Goal: Task Accomplishment & Management: Use online tool/utility

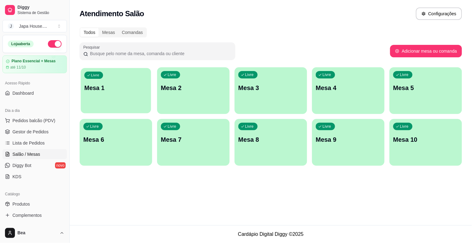
click at [136, 94] on div "Livre Mesa 1" at bounding box center [116, 87] width 70 height 38
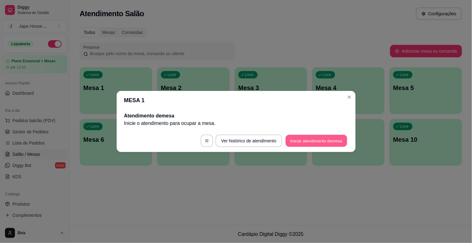
click at [305, 139] on button "Iniciar atendimento de mesa" at bounding box center [316, 141] width 62 height 12
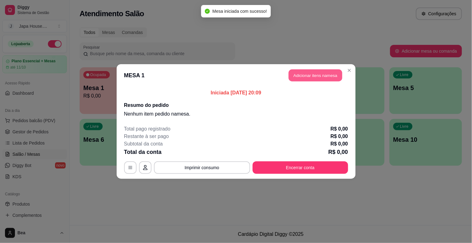
click at [317, 79] on button "Adicionar itens na mesa" at bounding box center [315, 75] width 53 height 12
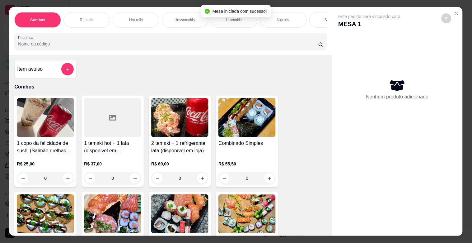
click at [92, 14] on div "Temakis." at bounding box center [86, 20] width 47 height 16
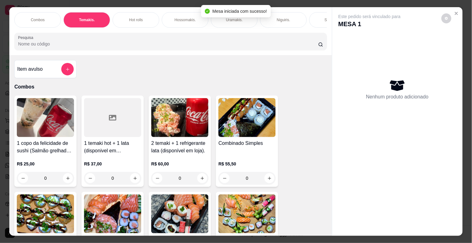
scroll to position [15, 0]
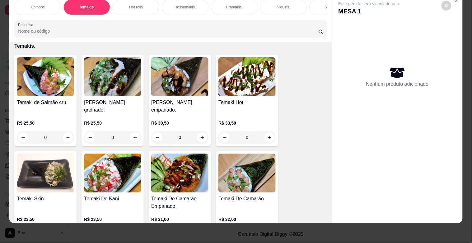
click at [41, 5] on p "Combos" at bounding box center [38, 7] width 14 height 5
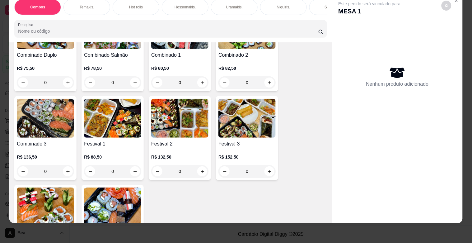
scroll to position [178, 0]
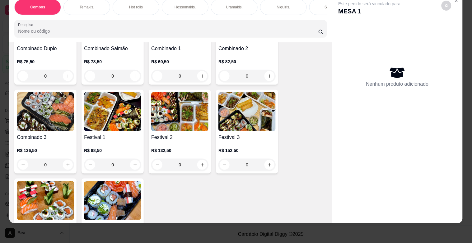
click at [246, 113] on img at bounding box center [246, 111] width 57 height 39
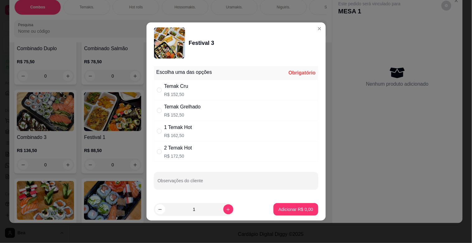
click at [187, 136] on p "R$ 162,50" at bounding box center [178, 135] width 28 height 6
radio input "true"
click at [188, 180] on input "Observações do cliente" at bounding box center [236, 183] width 157 height 6
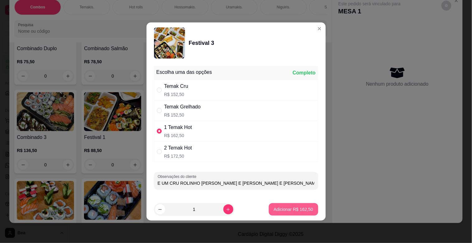
type input "E UM CRU ROLINHO [PERSON_NAME] E [PERSON_NAME] E [PERSON_NAME]"
click at [294, 213] on button "Adicionar R$ 162,50" at bounding box center [293, 209] width 48 height 12
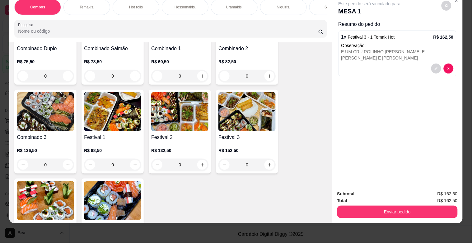
click at [223, 16] on div "Combos [PERSON_NAME]. Hot rolls Hossomakis. [GEOGRAPHIC_DATA]. Niguiris. Sashim…" at bounding box center [170, 18] width 322 height 48
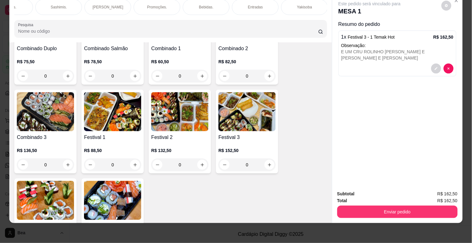
click at [193, 2] on div "Bebidas." at bounding box center [206, 7] width 47 height 16
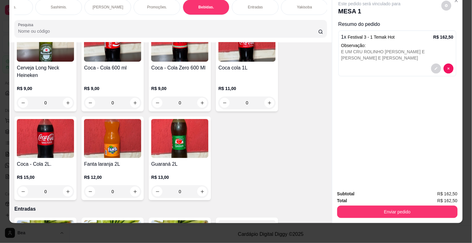
scroll to position [1900, 0]
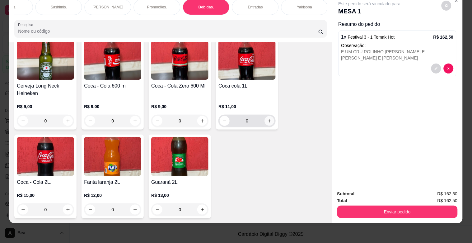
click at [267, 118] on icon "increase-product-quantity" at bounding box center [269, 120] width 5 height 5
type input "1"
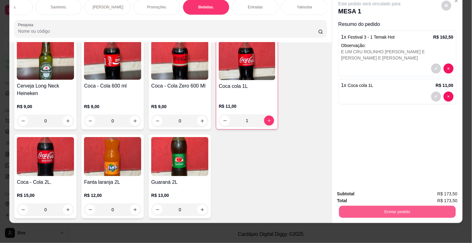
click at [373, 206] on button "Enviar pedido" at bounding box center [397, 211] width 117 height 12
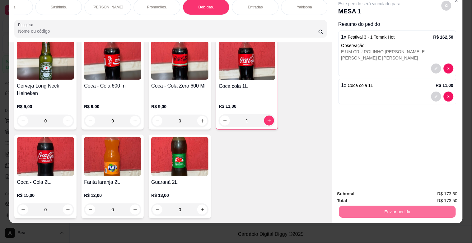
click at [433, 192] on button "Enviar pedido" at bounding box center [441, 191] width 34 height 12
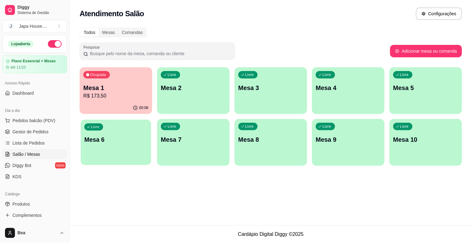
click at [103, 145] on div "Livre Mesa 6" at bounding box center [116, 138] width 70 height 38
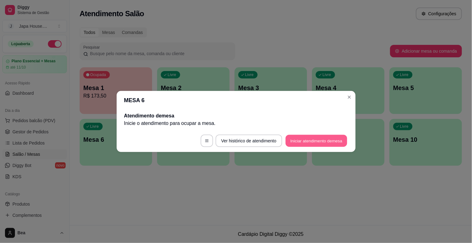
click at [296, 141] on button "Iniciar atendimento de mesa" at bounding box center [316, 141] width 62 height 12
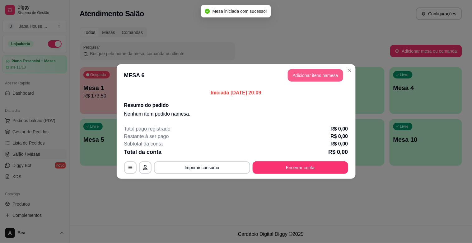
click at [318, 72] on button "Adicionar itens na mesa" at bounding box center [315, 75] width 55 height 12
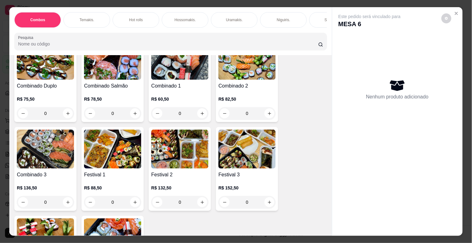
scroll to position [159, 0]
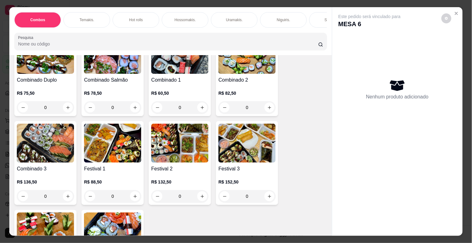
click at [239, 165] on div "Festival 3 R$ 152,50 0" at bounding box center [247, 163] width 62 height 84
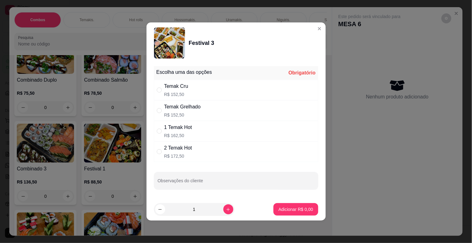
click at [179, 97] on div "Temak Cru R$ 152,50" at bounding box center [236, 90] width 164 height 21
radio input "true"
click at [183, 183] on input "Observações do cliente" at bounding box center [236, 183] width 157 height 6
click at [221, 184] on input "UM CRU E UM GRELHADO" at bounding box center [236, 183] width 157 height 6
click at [243, 180] on input "UM CRU E UM [PERSON_NAME]" at bounding box center [236, 183] width 157 height 6
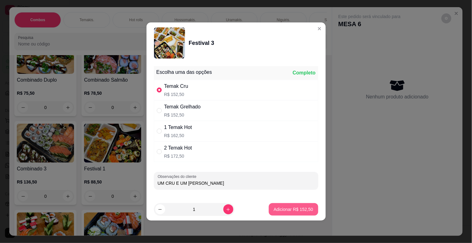
type input "UM CRU E UM [PERSON_NAME]"
click at [274, 206] on p "Adicionar R$ 152,50" at bounding box center [293, 209] width 38 height 6
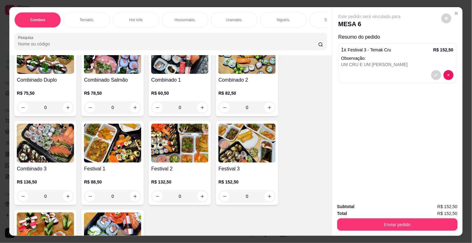
scroll to position [0, 274]
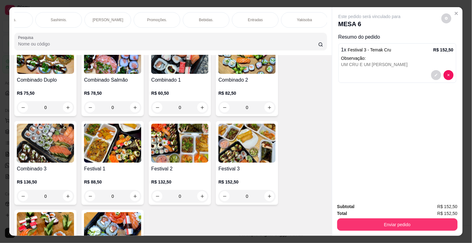
click at [203, 17] on p "Bebidas." at bounding box center [206, 19] width 15 height 5
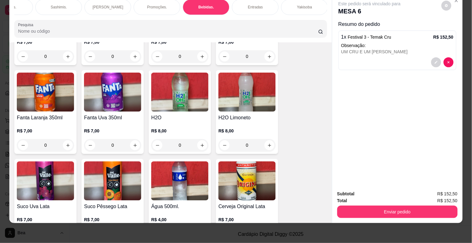
scroll to position [1703, 0]
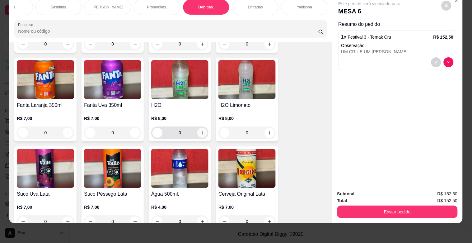
click at [202, 127] on button "increase-product-quantity" at bounding box center [202, 132] width 10 height 10
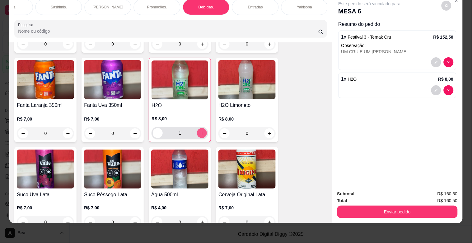
type input "1"
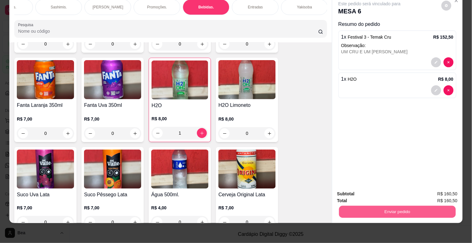
click at [358, 207] on button "Enviar pedido" at bounding box center [397, 211] width 117 height 12
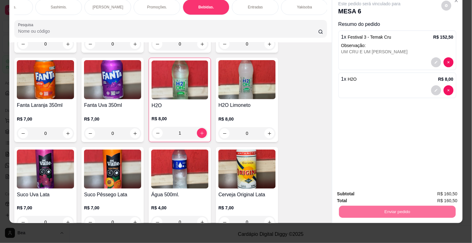
click at [443, 188] on button "Enviar pedido" at bounding box center [441, 191] width 34 height 12
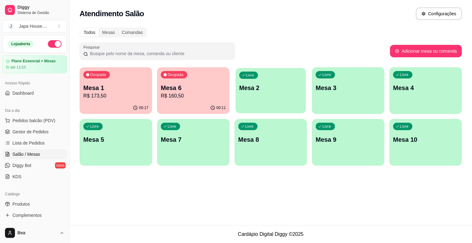
click at [259, 94] on div "Livre Mesa 2" at bounding box center [270, 87] width 70 height 38
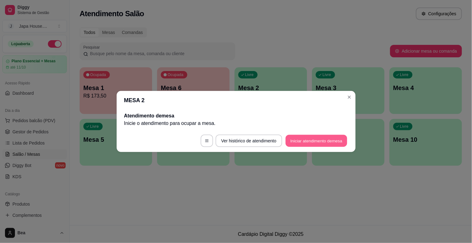
click at [309, 140] on button "Iniciar atendimento de mesa" at bounding box center [316, 141] width 62 height 12
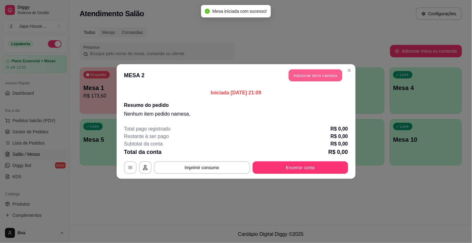
click at [311, 79] on button "Adicionar itens na mesa" at bounding box center [315, 75] width 53 height 12
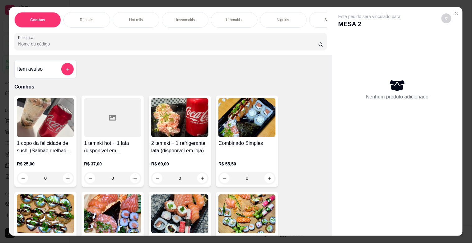
scroll to position [0, 274]
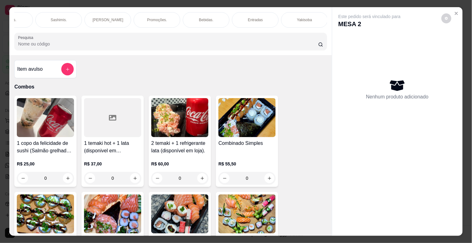
click at [289, 17] on div "Yakisoba" at bounding box center [304, 20] width 47 height 16
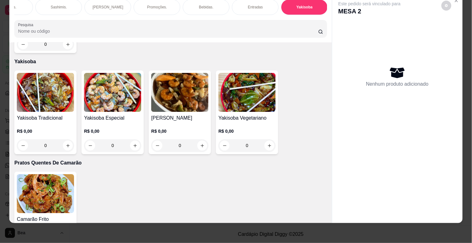
click at [108, 114] on h4 "Yakisoba Especial" at bounding box center [112, 117] width 57 height 7
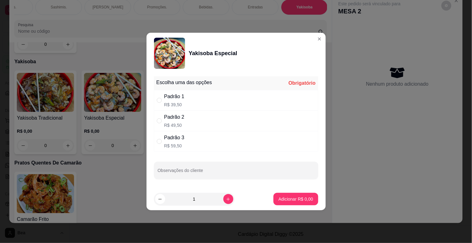
click at [219, 148] on div "Padrão 3 R$ 59,50" at bounding box center [236, 141] width 164 height 21
radio input "true"
click at [282, 198] on p "Adicionar R$ 59,50" at bounding box center [294, 199] width 36 height 6
type input "1"
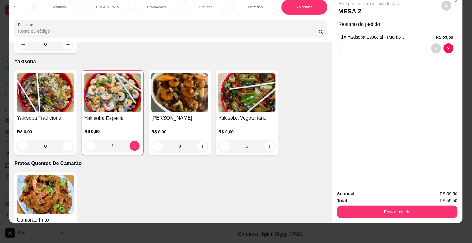
click at [95, 16] on div "Combos [PERSON_NAME]. Hot rolls Hossomakis. [GEOGRAPHIC_DATA]. Niguiris. Sashim…" at bounding box center [170, 18] width 322 height 48
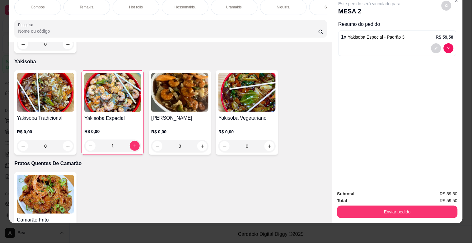
click at [86, 5] on div "Temakis." at bounding box center [86, 7] width 47 height 16
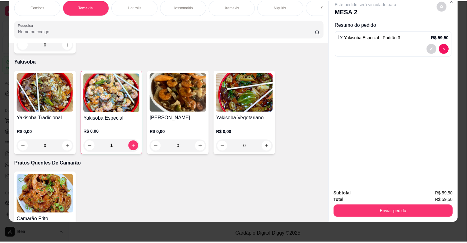
scroll to position [402, 0]
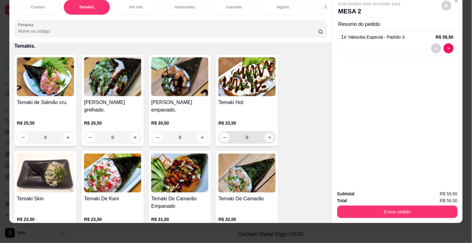
click at [268, 141] on button "increase-product-quantity" at bounding box center [270, 137] width 10 height 10
type input "1"
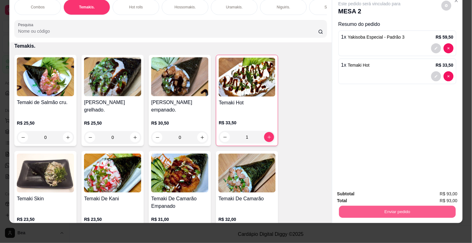
click at [369, 205] on button "Enviar pedido" at bounding box center [397, 211] width 117 height 12
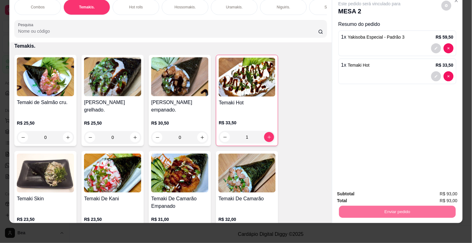
click at [442, 192] on button "Enviar pedido" at bounding box center [441, 191] width 34 height 12
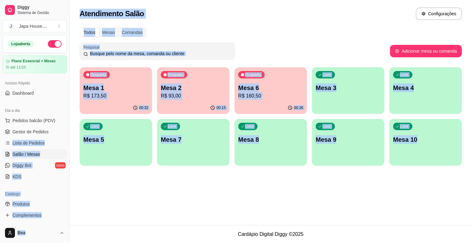
drag, startPoint x: 48, startPoint y: 126, endPoint x: 200, endPoint y: 256, distance: 200.1
click at [200, 242] on html "Diggy Sistema de Gestão J Japa House. ... Loja aberta Plano Essencial + Mesas a…" at bounding box center [236, 121] width 472 height 243
click at [38, 133] on span "Gestor de Pedidos" at bounding box center [30, 131] width 36 height 6
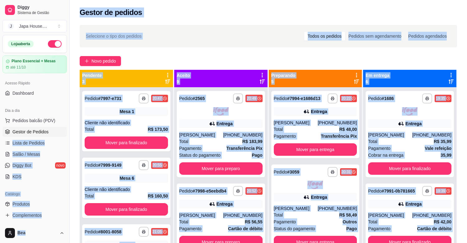
click at [290, 22] on div "**********" at bounding box center [268, 170] width 397 height 299
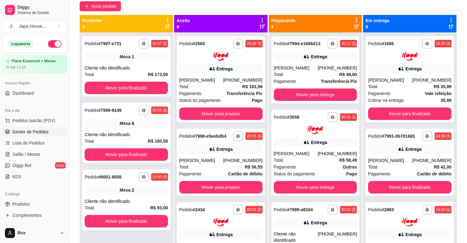
scroll to position [57, 0]
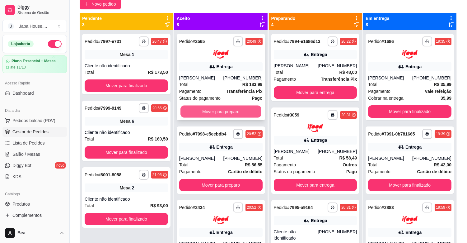
click at [202, 114] on button "Mover para preparo" at bounding box center [220, 111] width 81 height 12
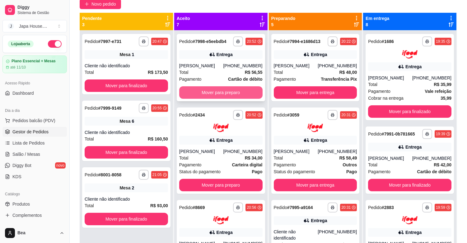
click at [195, 92] on button "Mover para preparo" at bounding box center [220, 92] width 83 height 12
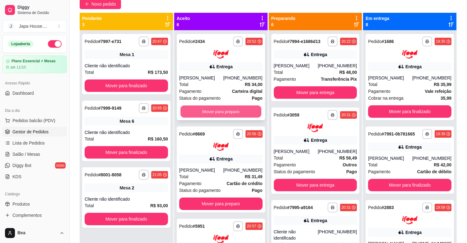
click at [201, 117] on button "Mover para preparo" at bounding box center [220, 111] width 81 height 12
click at [201, 113] on button "Mover para preparo" at bounding box center [220, 111] width 81 height 12
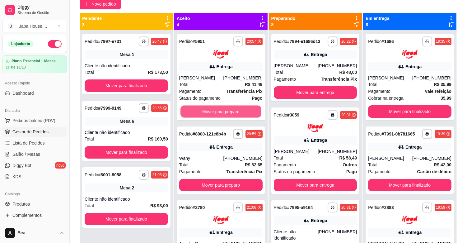
click at [201, 113] on button "Mover para preparo" at bounding box center [220, 111] width 81 height 12
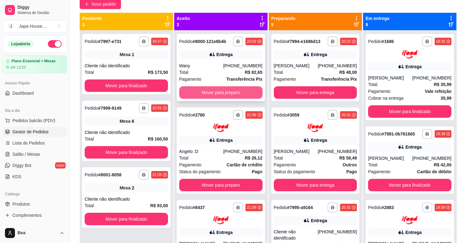
click at [201, 92] on button "Mover para preparo" at bounding box center [220, 92] width 83 height 12
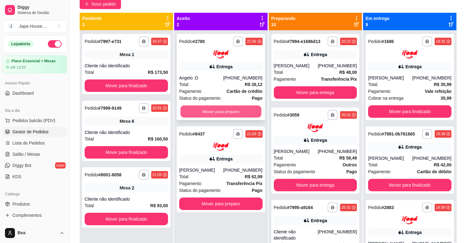
click at [201, 113] on button "Mover para preparo" at bounding box center [220, 111] width 81 height 12
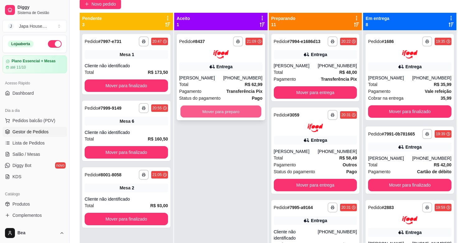
click at [217, 109] on button "Mover para preparo" at bounding box center [220, 111] width 81 height 12
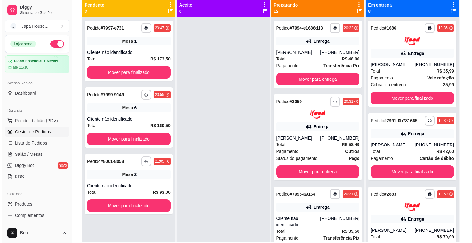
scroll to position [69, 0]
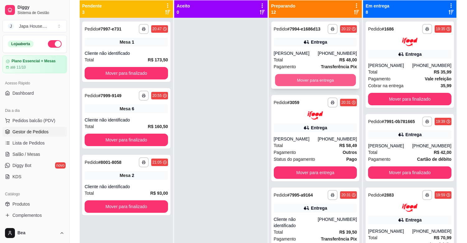
click at [322, 77] on button "Mover para entrega" at bounding box center [315, 80] width 81 height 12
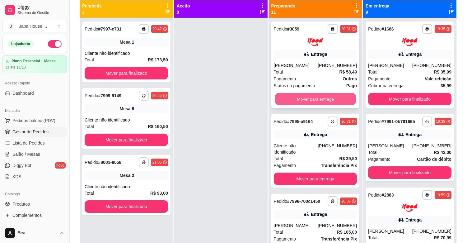
click at [315, 98] on button "Mover para entrega" at bounding box center [315, 99] width 81 height 12
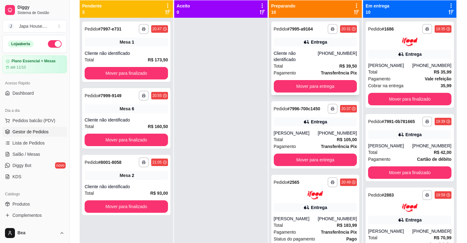
click at [299, 52] on div "Cliente não identificado" at bounding box center [296, 56] width 44 height 12
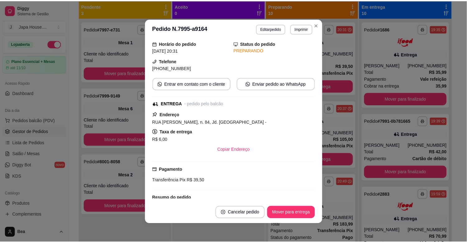
scroll to position [96, 0]
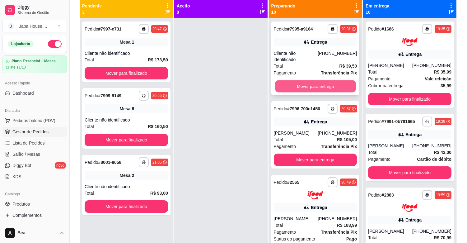
click at [335, 80] on button "Mover para entrega" at bounding box center [315, 86] width 81 height 12
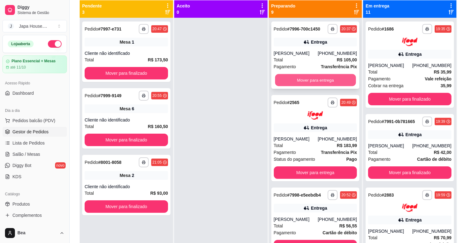
click at [318, 80] on button "Mover para entrega" at bounding box center [315, 80] width 81 height 12
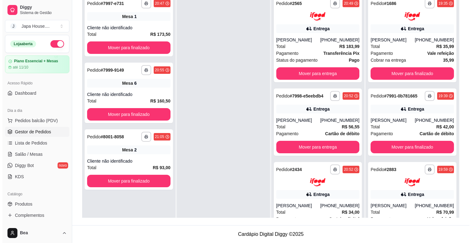
scroll to position [0, 0]
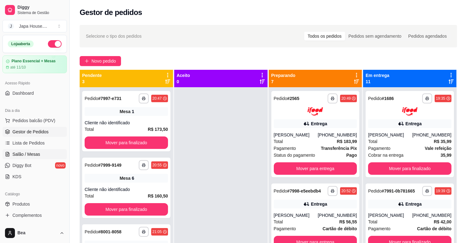
click at [30, 154] on span "Salão / Mesas" at bounding box center [26, 154] width 28 height 6
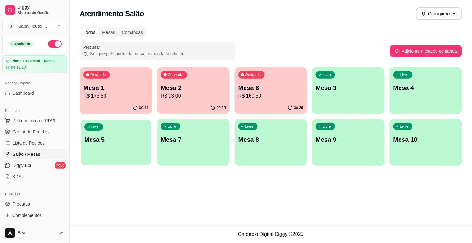
click at [115, 137] on p "Mesa 5" at bounding box center [115, 139] width 63 height 8
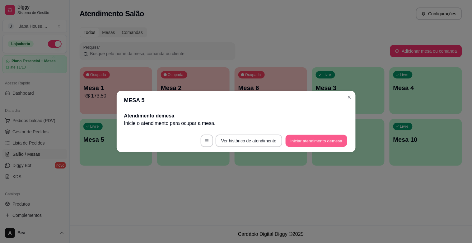
click at [310, 144] on button "Iniciar atendimento de mesa" at bounding box center [316, 141] width 62 height 12
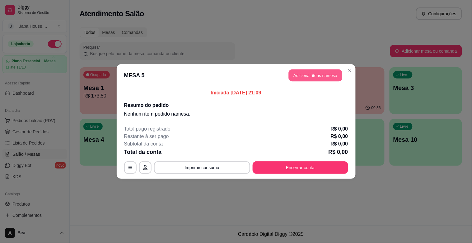
click at [308, 74] on button "Adicionar itens na mesa" at bounding box center [315, 75] width 53 height 12
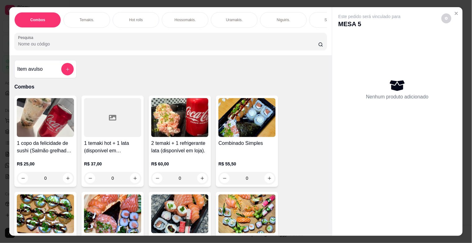
click at [125, 13] on div "Hot rolls" at bounding box center [136, 20] width 47 height 16
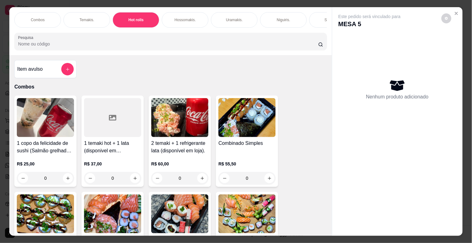
scroll to position [15, 0]
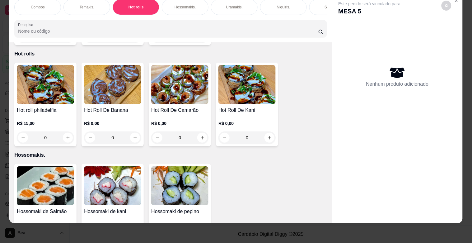
click at [65, 131] on div "0" at bounding box center [45, 137] width 57 height 12
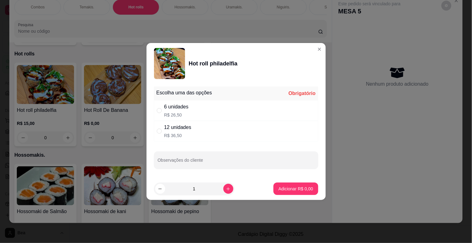
click at [247, 130] on div "12 unidades R$ 36,50" at bounding box center [236, 131] width 164 height 21
radio input "true"
click at [288, 188] on p "Adicionar R$ 36,50" at bounding box center [294, 188] width 36 height 6
type input "1"
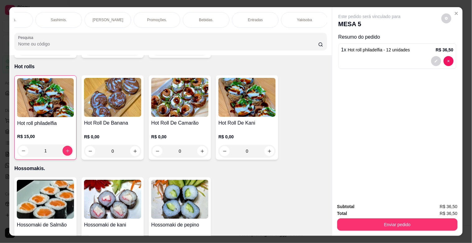
scroll to position [0, 520]
click at [55, 17] on p "Yakisoba" at bounding box center [58, 19] width 15 height 5
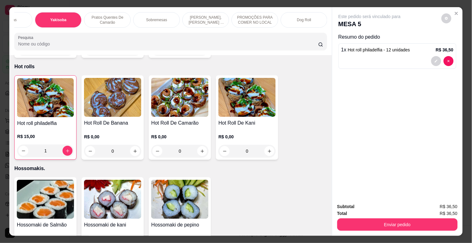
scroll to position [15, 0]
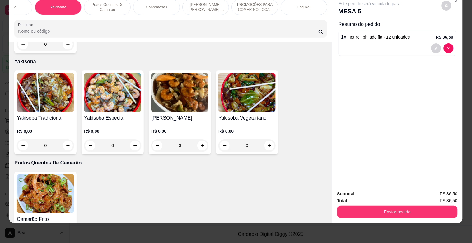
click at [103, 86] on img at bounding box center [112, 92] width 57 height 39
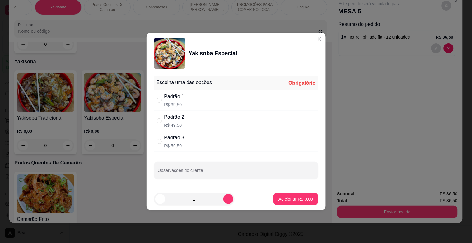
click at [225, 144] on div "Padrão 3 R$ 59,50" at bounding box center [236, 141] width 164 height 21
radio input "true"
click at [286, 198] on p "Adicionar R$ 59,50" at bounding box center [294, 199] width 36 height 6
type input "1"
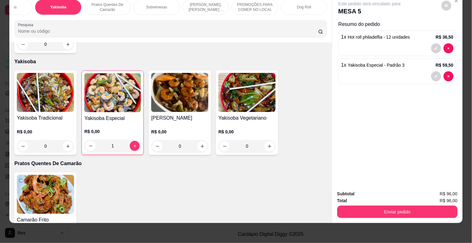
scroll to position [0, 246]
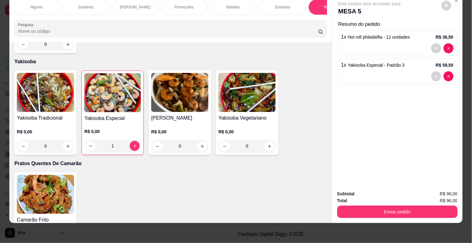
click at [234, 5] on div "Bebidas." at bounding box center [233, 7] width 47 height 16
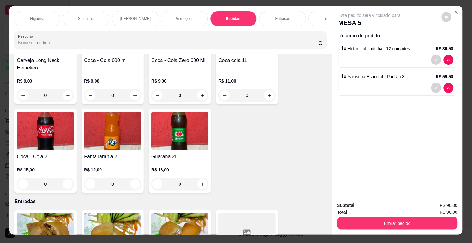
scroll to position [1901, 0]
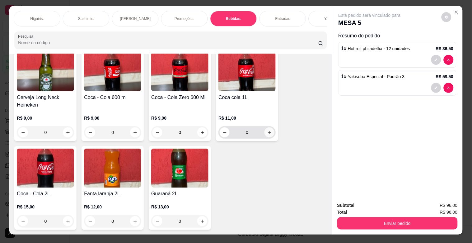
click at [268, 130] on icon "increase-product-quantity" at bounding box center [269, 132] width 5 height 5
type input "1"
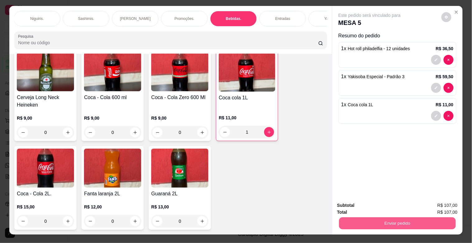
click at [395, 220] on button "Enviar pedido" at bounding box center [397, 223] width 117 height 12
click at [430, 207] on button "Enviar pedido" at bounding box center [441, 205] width 34 height 12
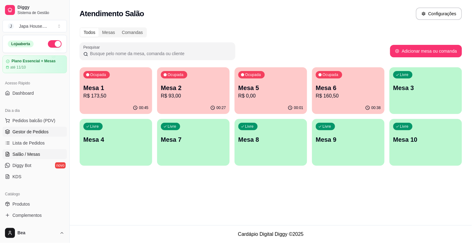
click at [43, 136] on link "Gestor de Pedidos" at bounding box center [34, 132] width 64 height 10
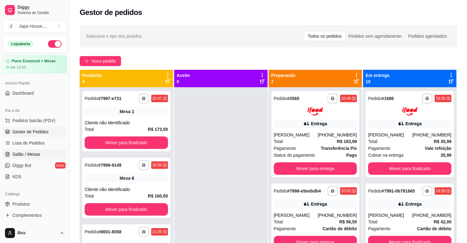
click at [39, 154] on span "Salão / Mesas" at bounding box center [26, 154] width 28 height 6
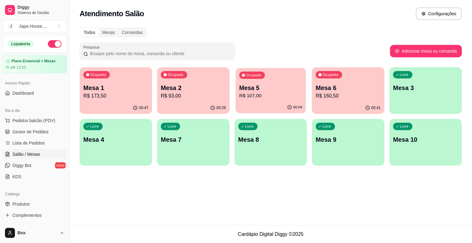
click at [268, 90] on p "Mesa 5" at bounding box center [270, 88] width 63 height 8
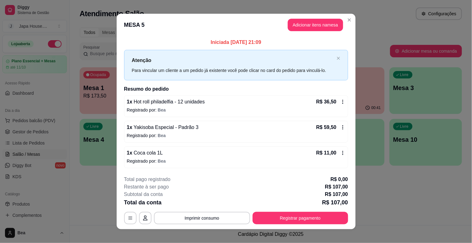
click at [336, 151] on div "R$ 11,00" at bounding box center [330, 152] width 29 height 7
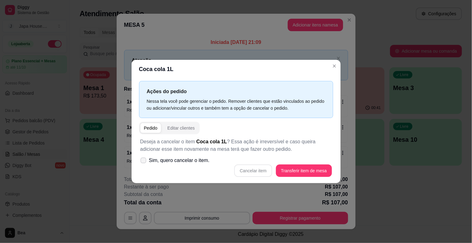
click at [146, 158] on label "Sim, quero cancelar o item." at bounding box center [175, 160] width 74 height 12
click at [144, 161] on input "Sim, quero cancelar o item." at bounding box center [142, 163] width 4 height 4
checkbox input "true"
click at [253, 169] on button "Cancelar item" at bounding box center [253, 171] width 37 height 12
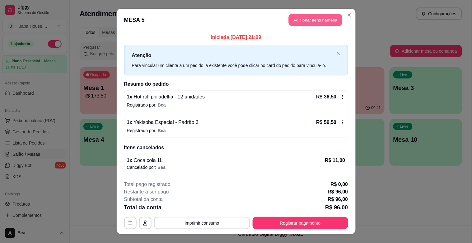
click at [303, 17] on button "Adicionar itens na mesa" at bounding box center [315, 20] width 53 height 12
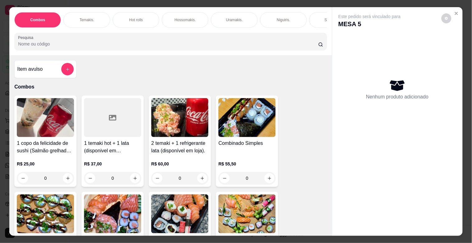
scroll to position [0, 274]
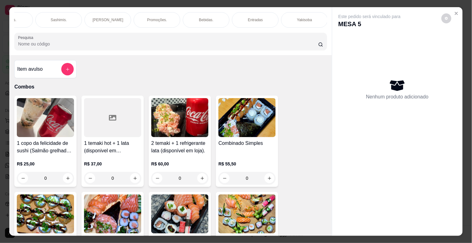
click at [201, 22] on div "Bebidas." at bounding box center [206, 20] width 47 height 16
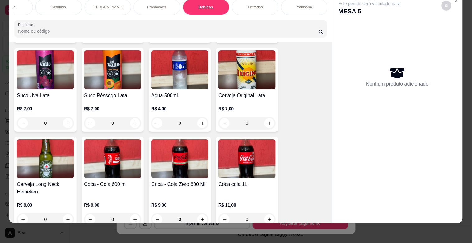
scroll to position [1808, 0]
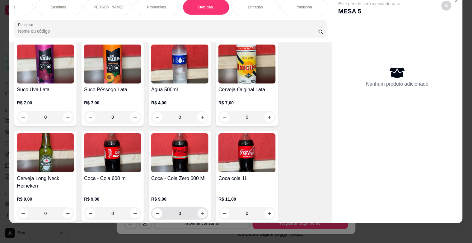
click at [201, 208] on button "increase-product-quantity" at bounding box center [202, 213] width 10 height 10
type input "1"
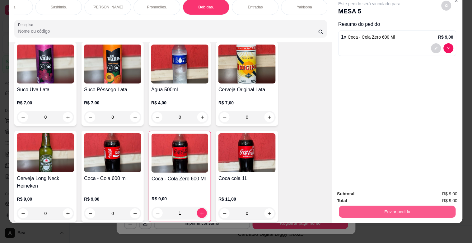
click at [416, 212] on div "Enviar pedido" at bounding box center [397, 211] width 120 height 14
click at [417, 205] on button "Enviar pedido" at bounding box center [397, 211] width 117 height 12
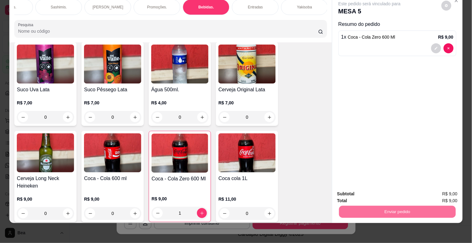
click at [442, 188] on button "Enviar pedido" at bounding box center [441, 191] width 34 height 12
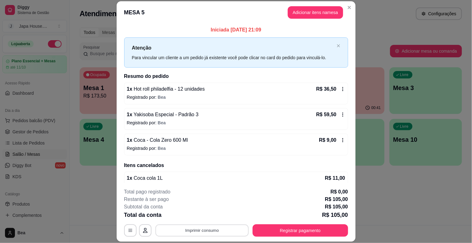
click at [213, 230] on button "Imprimir consumo" at bounding box center [201, 230] width 93 height 12
click at [206, 216] on button "IMPRESSORA" at bounding box center [201, 216] width 44 height 10
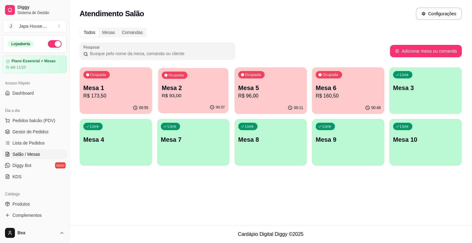
click at [185, 93] on p "R$ 93,00" at bounding box center [193, 95] width 63 height 7
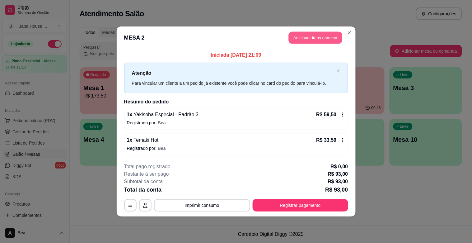
click at [307, 40] on button "Adicionar itens na mesa" at bounding box center [315, 38] width 53 height 12
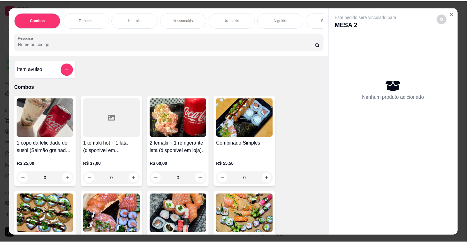
scroll to position [0, 274]
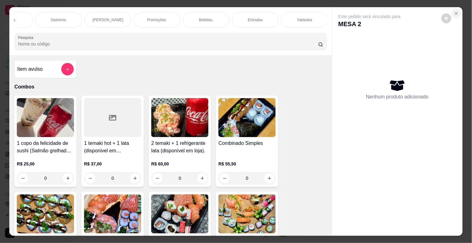
click at [455, 8] on button "Close" at bounding box center [456, 13] width 10 height 10
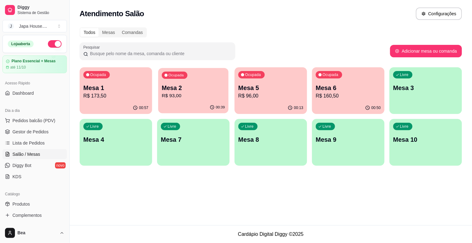
click at [196, 98] on p "R$ 93,00" at bounding box center [193, 95] width 63 height 7
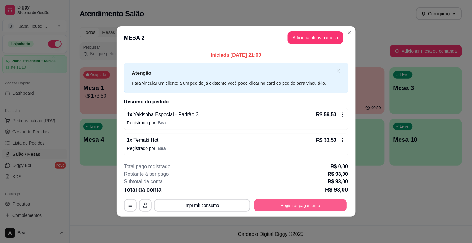
click at [283, 207] on button "Registrar pagamento" at bounding box center [300, 205] width 93 height 12
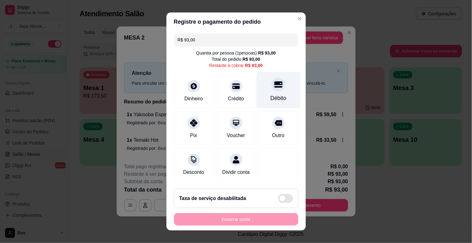
click at [263, 91] on div "Débito" at bounding box center [278, 90] width 44 height 36
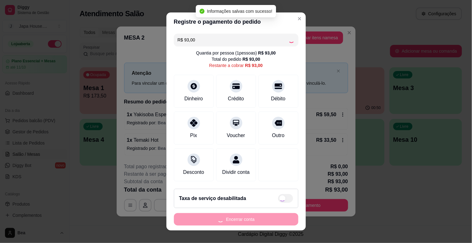
type input "R$ 0,00"
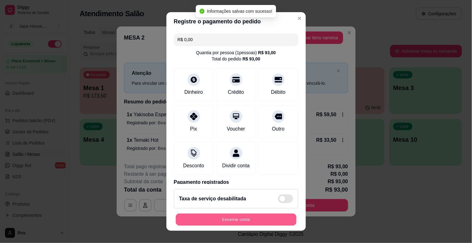
click at [224, 222] on button "Encerrar conta" at bounding box center [236, 219] width 121 height 12
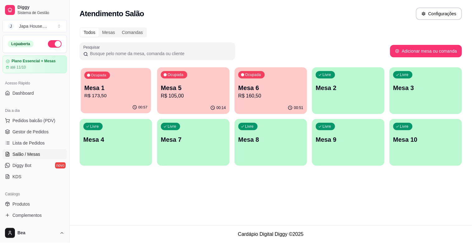
click at [105, 93] on p "R$ 173,50" at bounding box center [115, 95] width 63 height 7
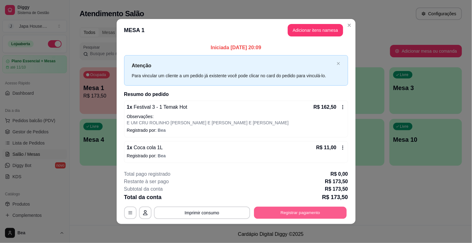
click at [288, 208] on button "Registrar pagamento" at bounding box center [300, 212] width 93 height 12
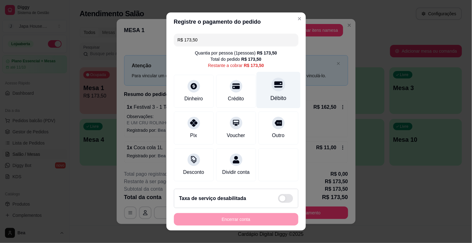
click at [260, 79] on div "Débito" at bounding box center [278, 90] width 44 height 36
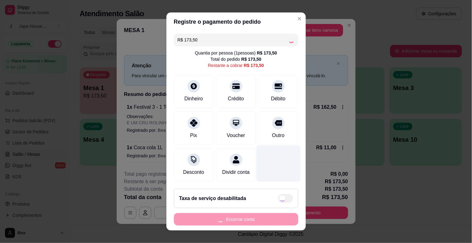
type input "R$ 0,00"
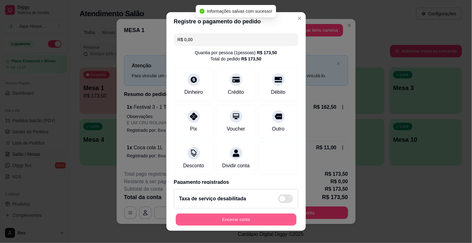
click at [256, 218] on button "Encerrar conta" at bounding box center [236, 219] width 121 height 12
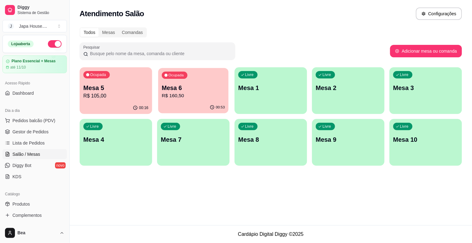
click at [190, 86] on p "Mesa 6" at bounding box center [193, 88] width 63 height 8
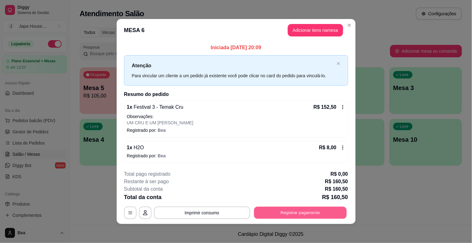
click at [302, 214] on button "Registrar pagamento" at bounding box center [300, 212] width 93 height 12
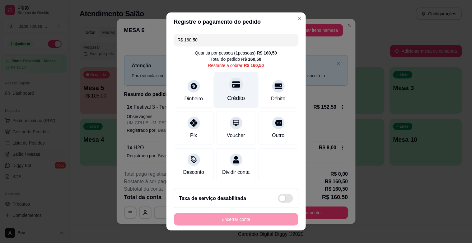
click at [234, 92] on div "Crédito" at bounding box center [236, 90] width 44 height 36
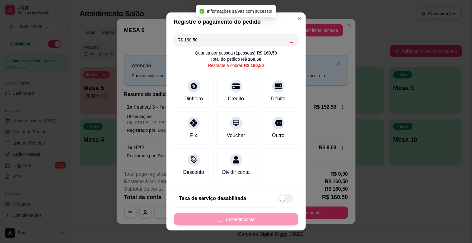
type input "R$ 0,00"
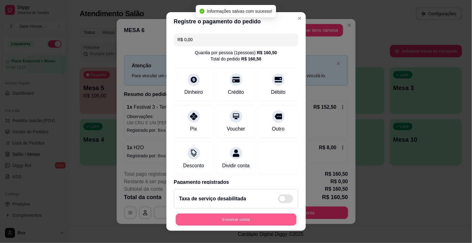
click at [227, 222] on button "Encerrar conta" at bounding box center [236, 219] width 121 height 12
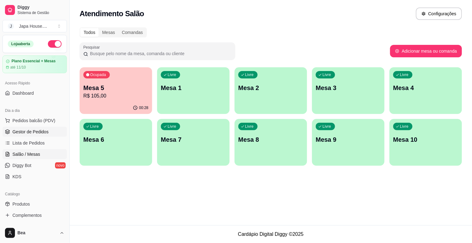
click at [47, 128] on span "Gestor de Pedidos" at bounding box center [30, 131] width 36 height 6
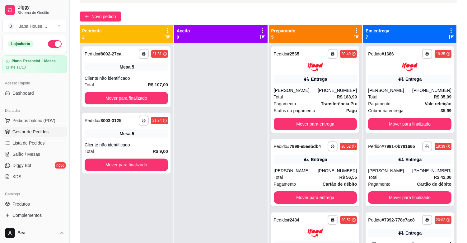
scroll to position [45, 0]
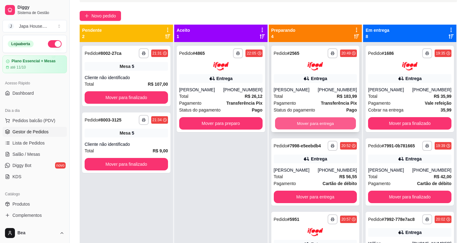
click at [306, 129] on button "Mover para entrega" at bounding box center [315, 123] width 81 height 12
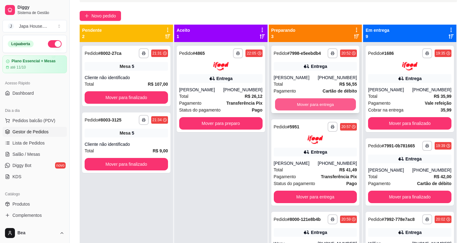
click at [299, 104] on button "Mover para entrega" at bounding box center [315, 104] width 81 height 12
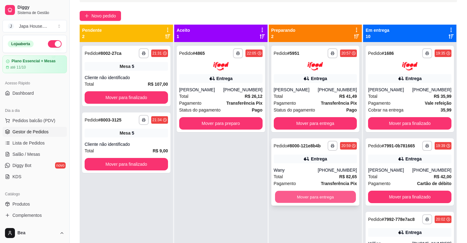
click at [297, 199] on button "Mover para entrega" at bounding box center [315, 196] width 81 height 12
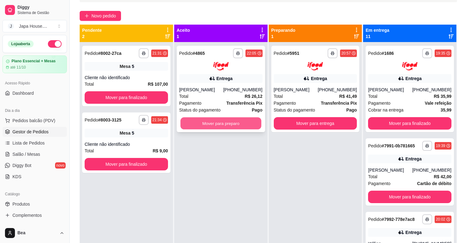
click at [240, 128] on button "Mover para preparo" at bounding box center [220, 123] width 81 height 12
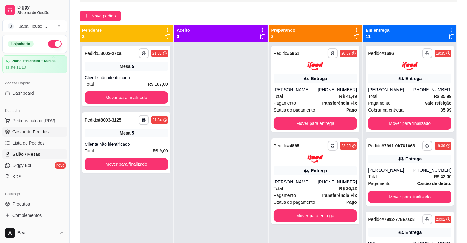
click at [41, 156] on link "Salão / Mesas" at bounding box center [34, 154] width 64 height 10
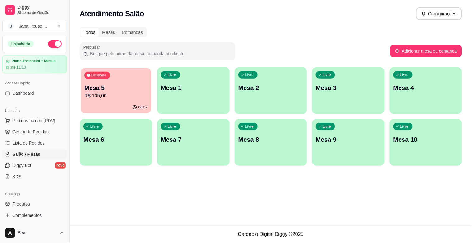
click at [112, 85] on p "Mesa 5" at bounding box center [115, 88] width 63 height 8
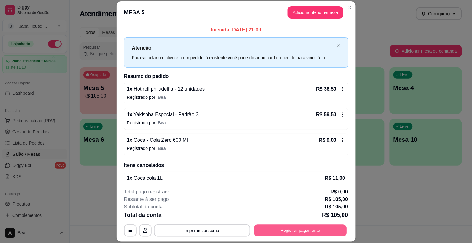
click at [287, 234] on button "Registrar pagamento" at bounding box center [300, 230] width 93 height 12
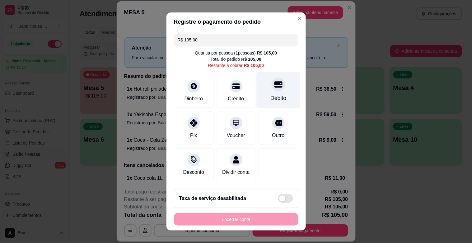
click at [262, 91] on div "Débito" at bounding box center [278, 90] width 44 height 36
type input "R$ 0,00"
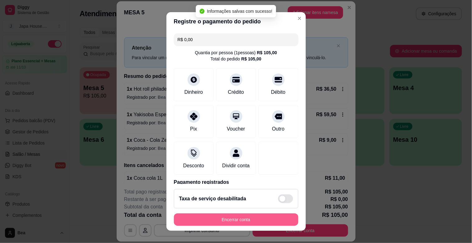
click at [251, 220] on button "Encerrar conta" at bounding box center [236, 219] width 124 height 12
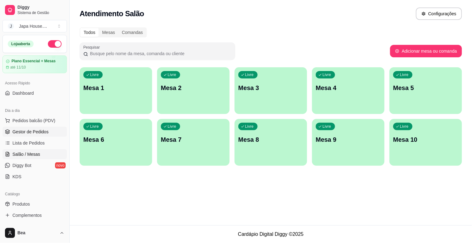
click at [53, 130] on link "Gestor de Pedidos" at bounding box center [34, 132] width 64 height 10
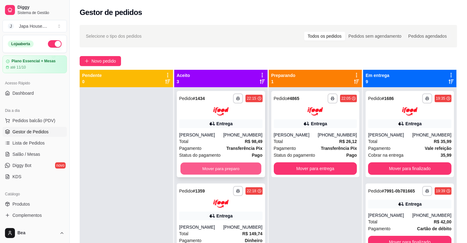
click at [226, 169] on button "Mover para preparo" at bounding box center [220, 168] width 81 height 12
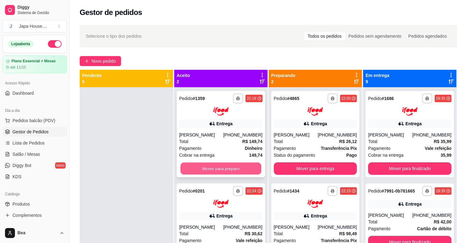
click at [234, 169] on button "Mover para preparo" at bounding box center [220, 168] width 81 height 12
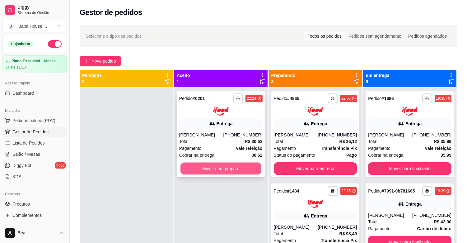
click at [225, 167] on button "Mover para preparo" at bounding box center [220, 168] width 81 height 12
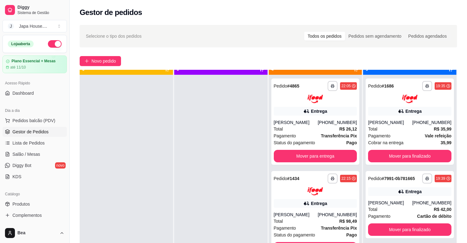
scroll to position [14, 0]
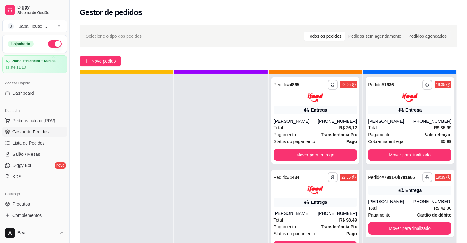
click at [451, 77] on div "**********" at bounding box center [409, 194] width 93 height 243
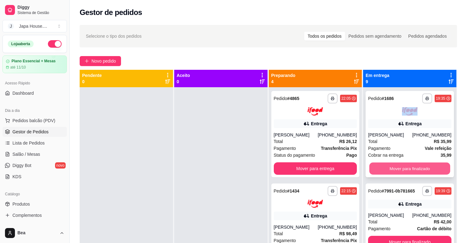
click at [421, 171] on button "Mover para finalizado" at bounding box center [409, 168] width 81 height 12
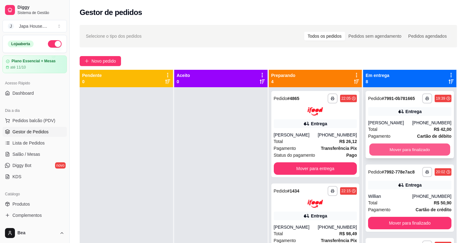
click at [409, 150] on button "Mover para finalizado" at bounding box center [409, 149] width 81 height 12
click at [402, 148] on button "Mover para finalizado" at bounding box center [409, 149] width 81 height 12
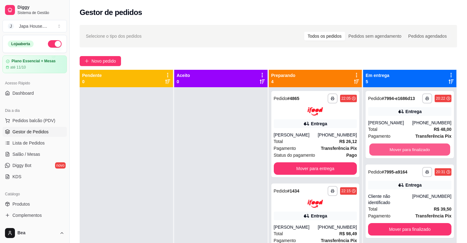
click at [402, 148] on button "Mover para finalizado" at bounding box center [409, 149] width 81 height 12
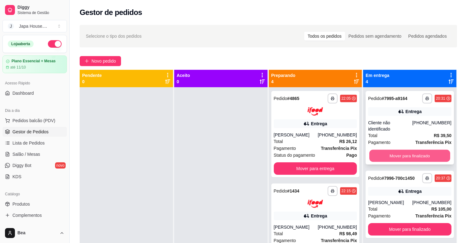
click at [385, 151] on button "Mover para finalizado" at bounding box center [409, 156] width 81 height 12
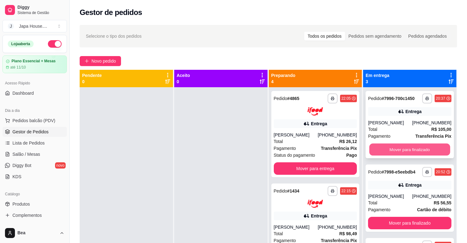
click at [407, 148] on button "Mover para finalizado" at bounding box center [409, 149] width 81 height 12
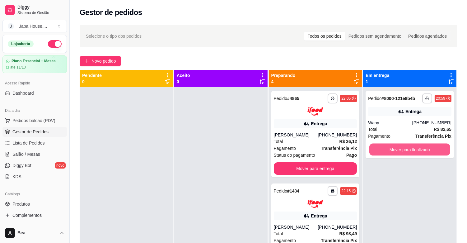
click at [407, 148] on button "Mover para finalizado" at bounding box center [409, 149] width 81 height 12
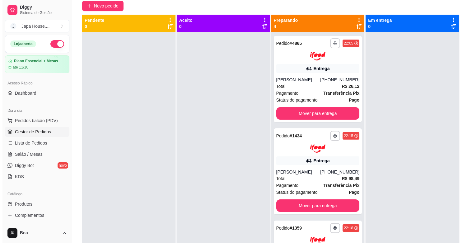
scroll to position [56, 0]
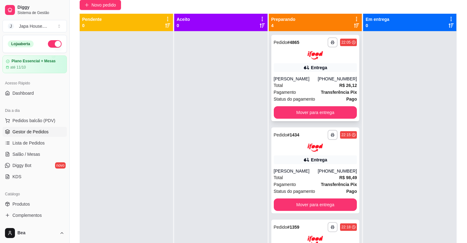
click at [305, 92] on div "Pagamento Transferência Pix" at bounding box center [315, 92] width 83 height 7
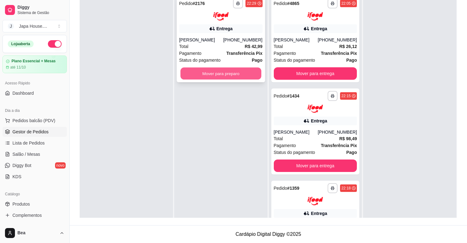
click at [235, 70] on button "Mover para preparo" at bounding box center [220, 73] width 81 height 12
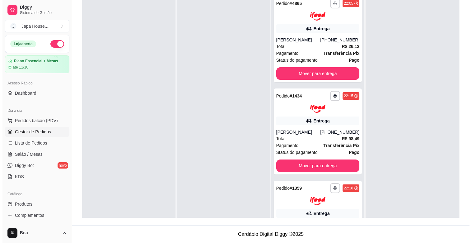
scroll to position [0, 0]
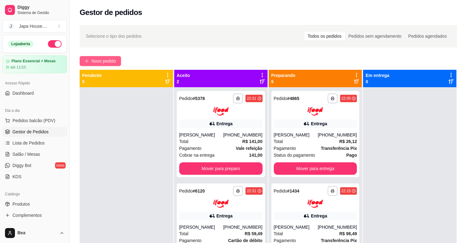
click at [110, 61] on span "Novo pedido" at bounding box center [103, 61] width 25 height 7
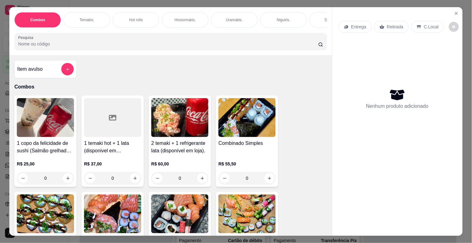
click at [238, 132] on img at bounding box center [246, 117] width 57 height 39
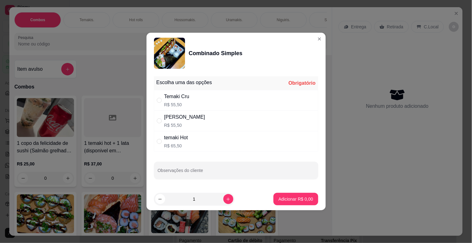
click at [212, 120] on div "[PERSON_NAME] R$ 55,50" at bounding box center [236, 120] width 164 height 21
radio input "true"
click at [279, 198] on p "Adicionar R$ 55,50" at bounding box center [294, 199] width 36 height 6
type input "1"
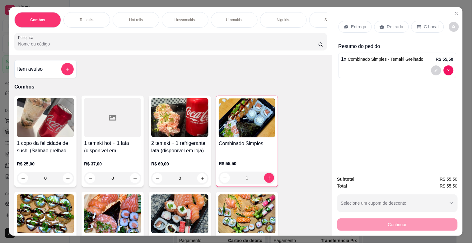
click at [86, 17] on p "Temakis." at bounding box center [87, 19] width 15 height 5
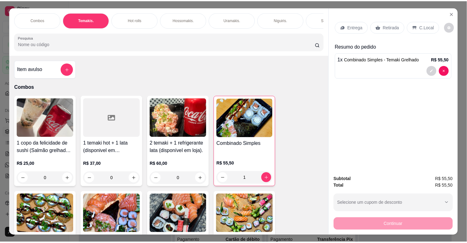
scroll to position [15, 0]
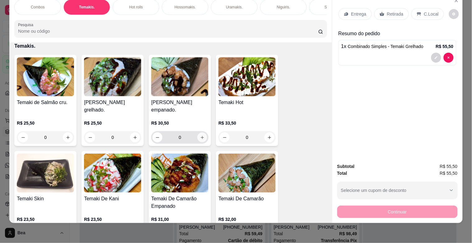
click at [200, 137] on icon "increase-product-quantity" at bounding box center [202, 137] width 5 height 5
type input "1"
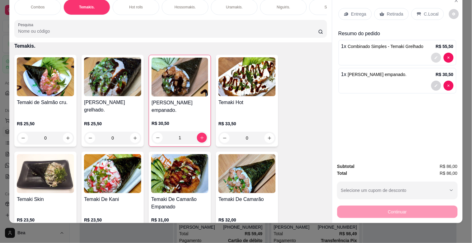
click at [431, 53] on button "decrease-product-quantity" at bounding box center [436, 58] width 10 height 10
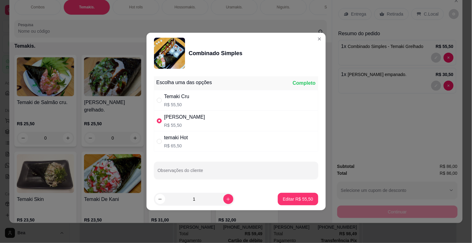
click at [270, 145] on div "temaki Hot R$ 65,50" at bounding box center [236, 141] width 164 height 21
radio input "false"
radio input "true"
click at [287, 202] on button "Editar R$ 65,50" at bounding box center [297, 199] width 39 height 12
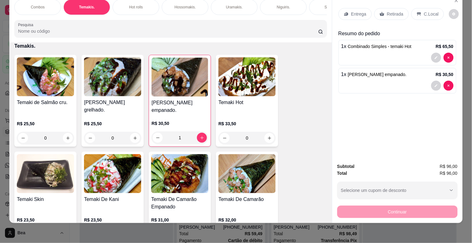
click at [391, 11] on p "Retirada" at bounding box center [395, 14] width 16 height 6
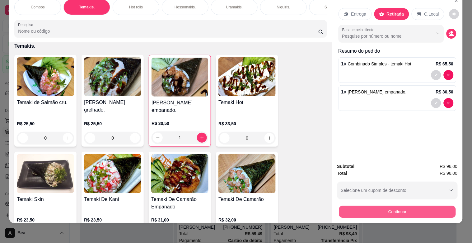
click at [378, 205] on button "Continuar" at bounding box center [397, 211] width 117 height 12
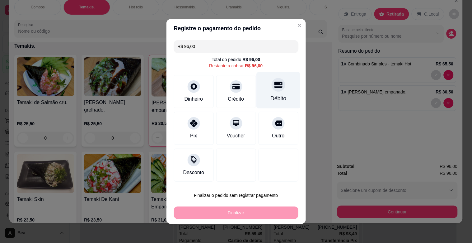
click at [272, 104] on div "Débito" at bounding box center [278, 90] width 44 height 36
type input "R$ 0,00"
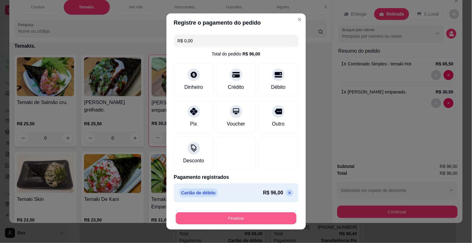
click at [239, 214] on button "Finalizar" at bounding box center [236, 218] width 121 height 12
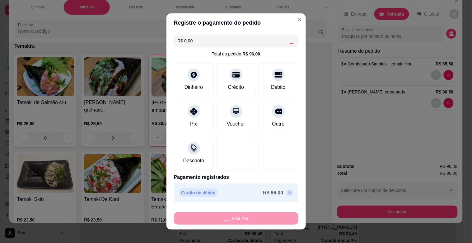
type input "0"
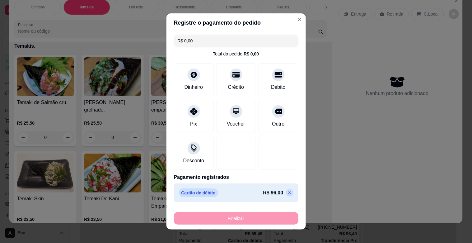
type input "-R$ 96,00"
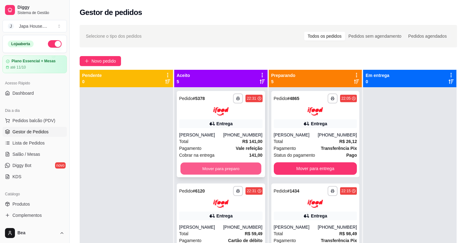
click at [243, 167] on button "Mover para preparo" at bounding box center [220, 168] width 81 height 12
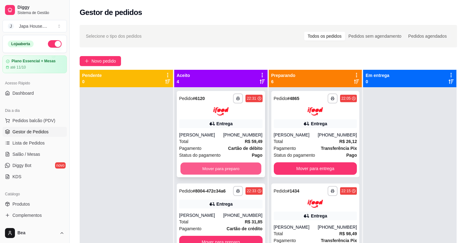
click at [228, 165] on button "Mover para preparo" at bounding box center [220, 168] width 81 height 12
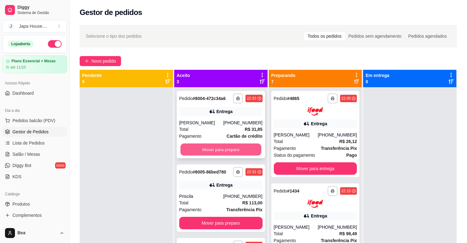
click at [209, 148] on button "Mover para preparo" at bounding box center [220, 149] width 81 height 12
click at [201, 147] on button "Mover para preparo" at bounding box center [220, 149] width 81 height 12
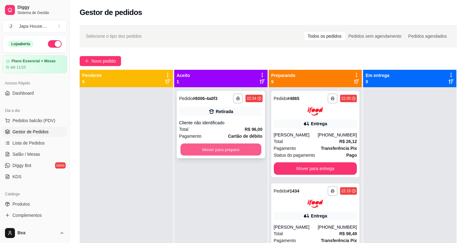
click at [213, 148] on button "Mover para preparo" at bounding box center [220, 149] width 81 height 12
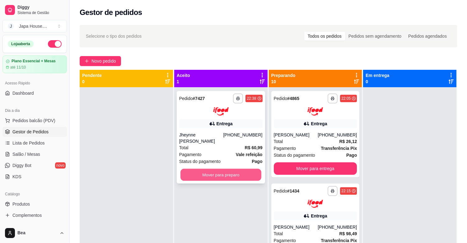
click at [215, 169] on button "Mover para preparo" at bounding box center [220, 174] width 81 height 12
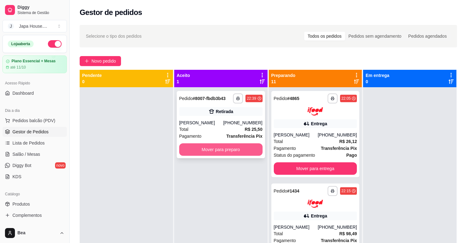
click at [220, 149] on button "Mover para preparo" at bounding box center [220, 149] width 83 height 12
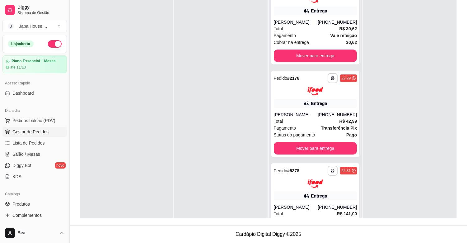
scroll to position [298, 0]
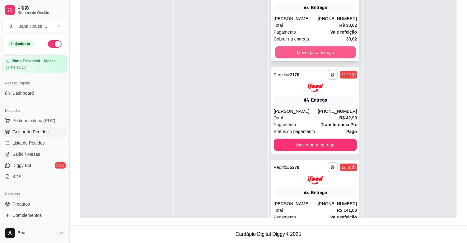
click at [323, 54] on button "Mover para entrega" at bounding box center [315, 52] width 81 height 12
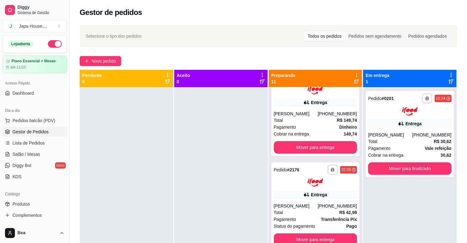
scroll to position [0, 0]
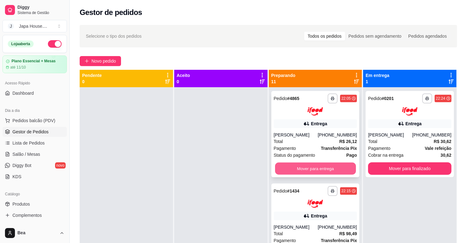
click at [320, 167] on button "Mover para entrega" at bounding box center [315, 168] width 81 height 12
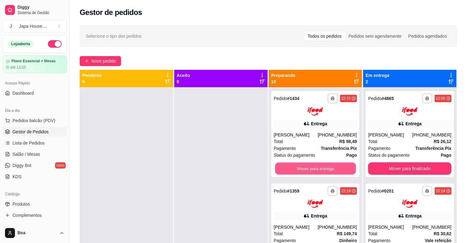
click at [320, 167] on button "Mover para entrega" at bounding box center [315, 168] width 81 height 12
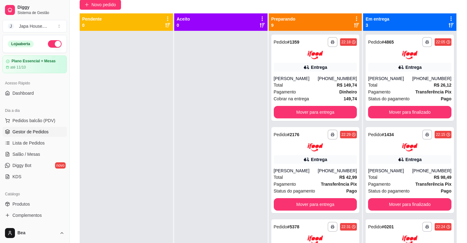
scroll to position [60, 0]
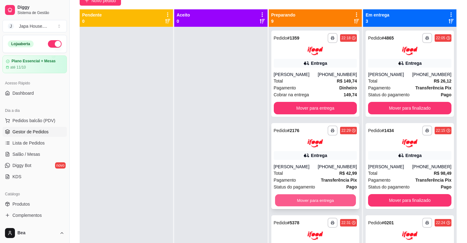
click at [323, 202] on button "Mover para entrega" at bounding box center [315, 200] width 81 height 12
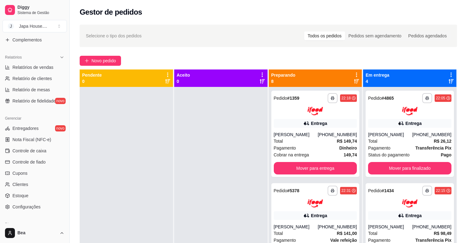
scroll to position [205, 0]
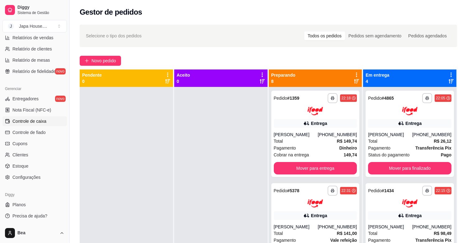
click at [35, 123] on span "Controle de caixa" at bounding box center [29, 121] width 34 height 6
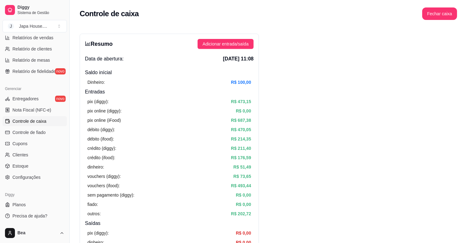
scroll to position [41, 0]
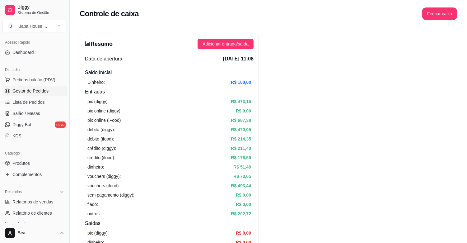
click at [39, 89] on span "Gestor de Pedidos" at bounding box center [30, 91] width 36 height 6
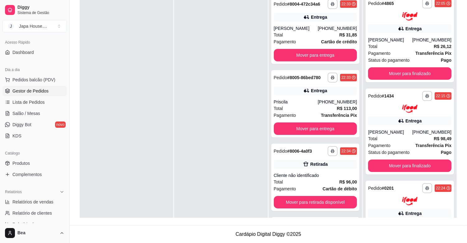
scroll to position [283, 0]
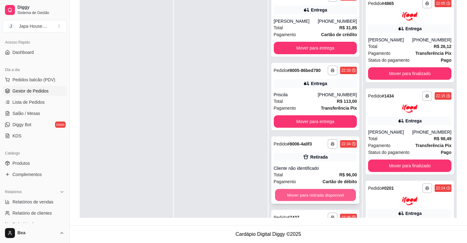
click at [330, 188] on div "Mover para retirada disponível" at bounding box center [315, 194] width 83 height 12
click at [331, 195] on button "Mover para retirada disponível" at bounding box center [315, 194] width 81 height 12
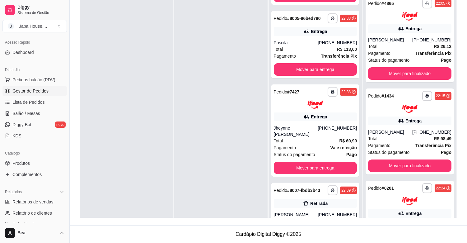
scroll to position [352, 0]
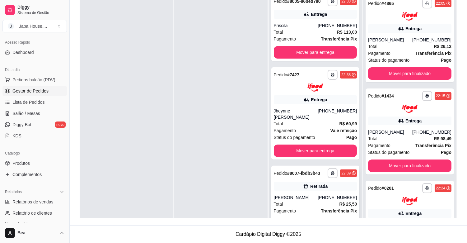
click at [333, 218] on button "Mover para retirada disponível" at bounding box center [315, 224] width 81 height 12
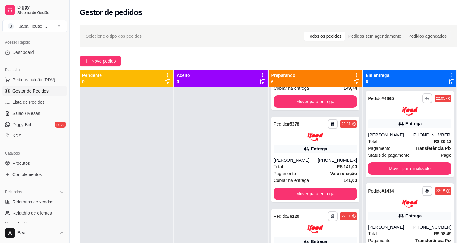
scroll to position [2, 0]
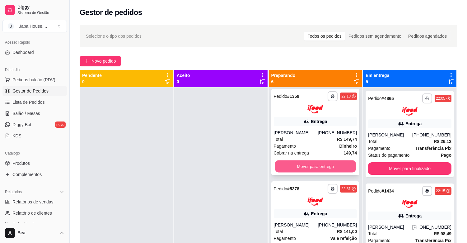
click at [303, 164] on button "Mover para entrega" at bounding box center [315, 166] width 81 height 12
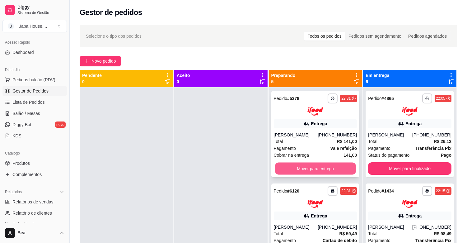
click at [303, 165] on button "Mover para entrega" at bounding box center [315, 168] width 81 height 12
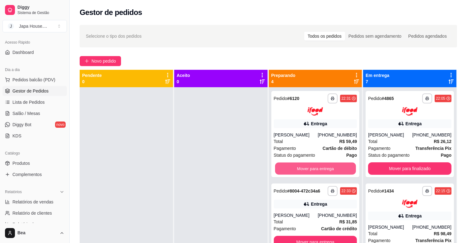
click at [303, 165] on button "Mover para entrega" at bounding box center [315, 168] width 81 height 12
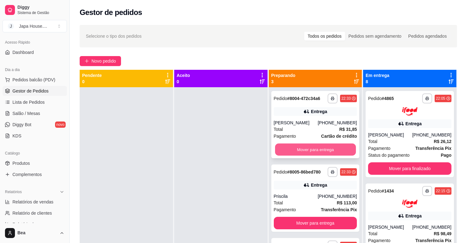
click at [308, 148] on button "Mover para entrega" at bounding box center [315, 149] width 81 height 12
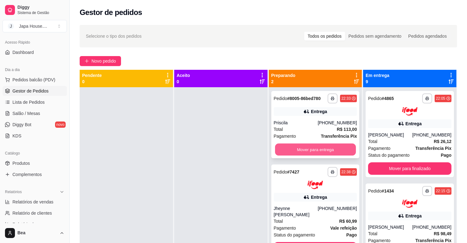
click at [300, 150] on button "Mover para entrega" at bounding box center [315, 149] width 81 height 12
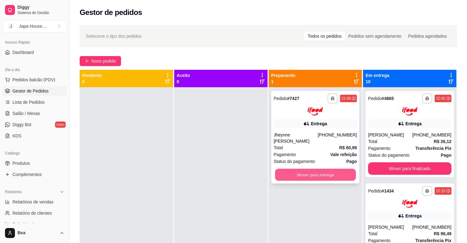
click at [316, 168] on button "Mover para entrega" at bounding box center [315, 174] width 81 height 12
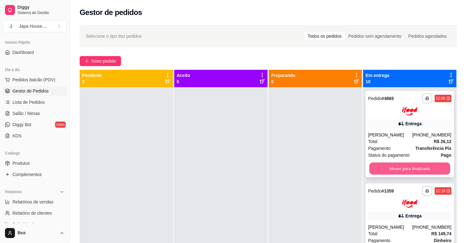
click at [410, 169] on button "Mover para finalizado" at bounding box center [409, 168] width 81 height 12
click at [401, 167] on button "Mover para finalizado" at bounding box center [409, 168] width 81 height 12
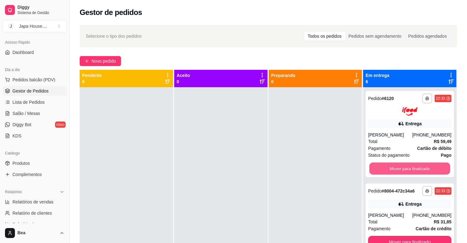
click at [401, 167] on button "Mover para finalizado" at bounding box center [409, 168] width 81 height 12
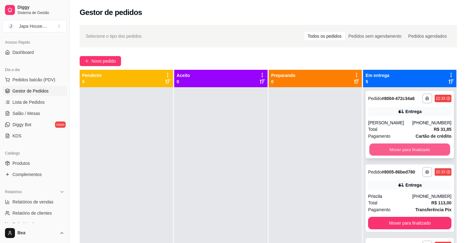
click at [390, 148] on button "Mover para finalizado" at bounding box center [409, 149] width 81 height 12
click at [394, 151] on button "Mover para finalizado" at bounding box center [409, 149] width 81 height 12
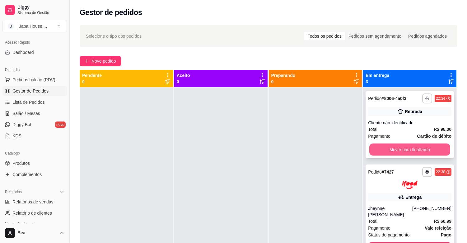
click at [400, 148] on button "Mover para finalizado" at bounding box center [409, 149] width 81 height 12
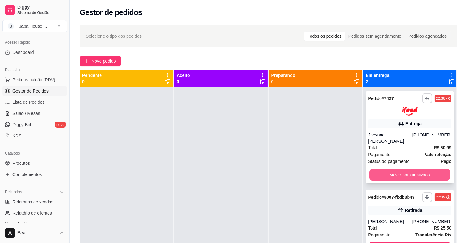
click at [397, 168] on button "Mover para finalizado" at bounding box center [409, 174] width 81 height 12
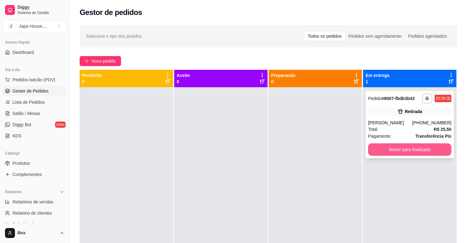
click at [396, 150] on button "Mover para finalizado" at bounding box center [409, 149] width 83 height 12
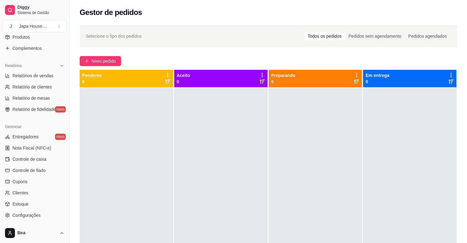
scroll to position [170, 0]
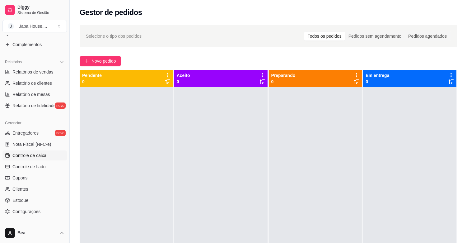
click at [49, 157] on link "Controle de caixa" at bounding box center [34, 155] width 64 height 10
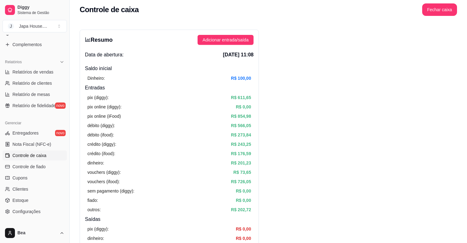
scroll to position [7, 0]
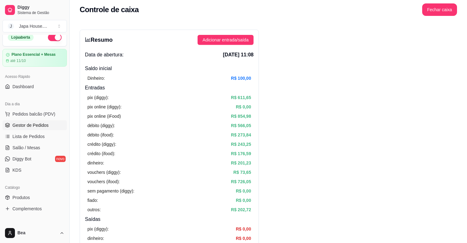
click at [41, 127] on span "Gestor de Pedidos" at bounding box center [30, 125] width 36 height 6
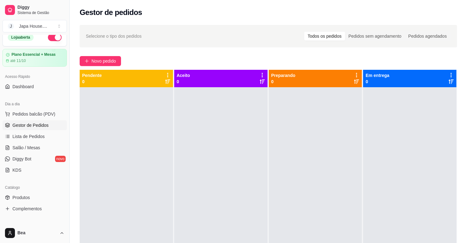
scroll to position [205, 0]
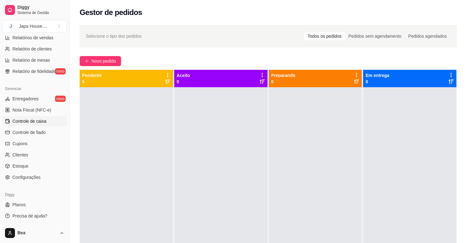
click at [40, 118] on span "Controle de caixa" at bounding box center [29, 121] width 34 height 6
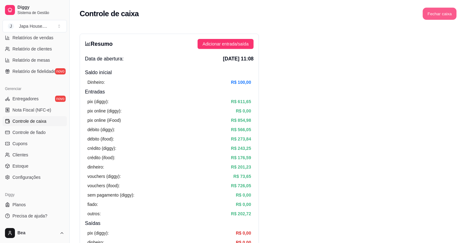
click at [440, 12] on button "Fechar caixa" at bounding box center [440, 14] width 34 height 12
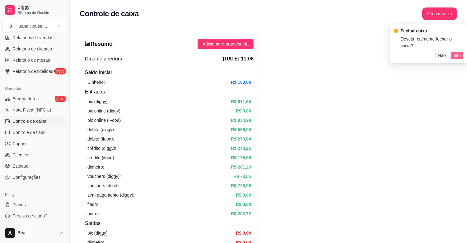
click at [455, 52] on span "Sim" at bounding box center [456, 55] width 7 height 7
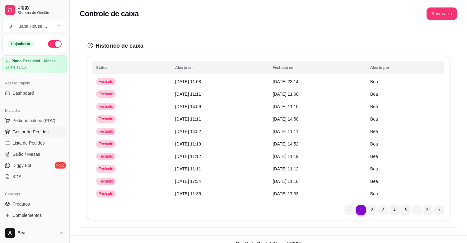
click at [48, 130] on link "Gestor de Pedidos" at bounding box center [34, 132] width 64 height 10
